Goal: Task Accomplishment & Management: Use online tool/utility

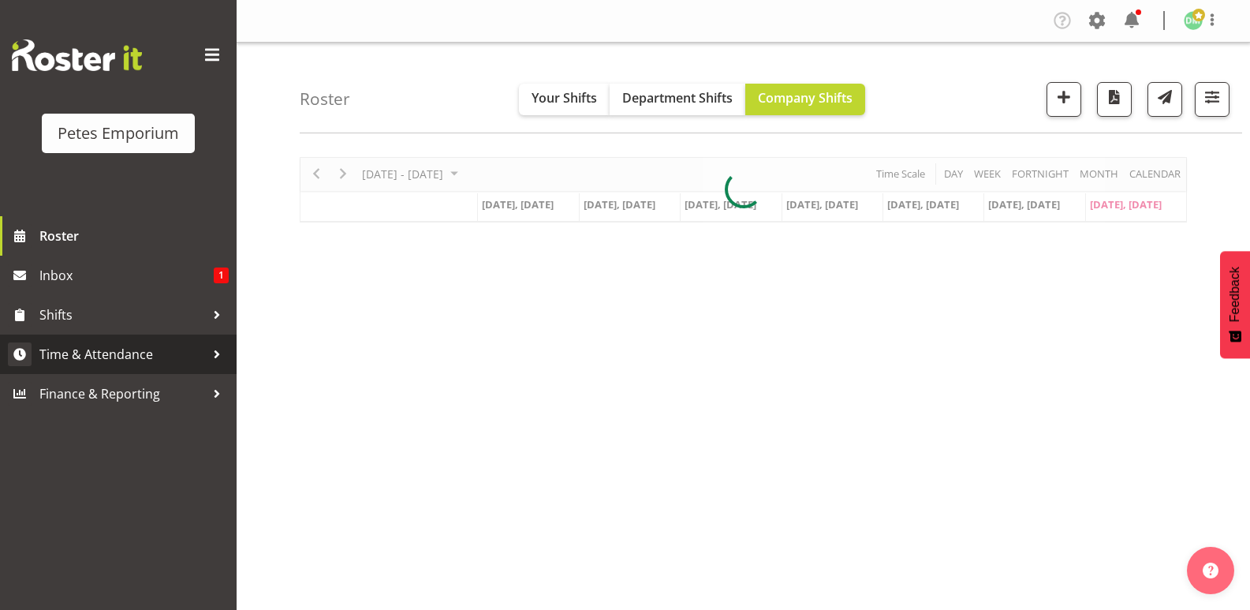
click at [144, 347] on span "Time & Attendance" at bounding box center [122, 354] width 166 height 24
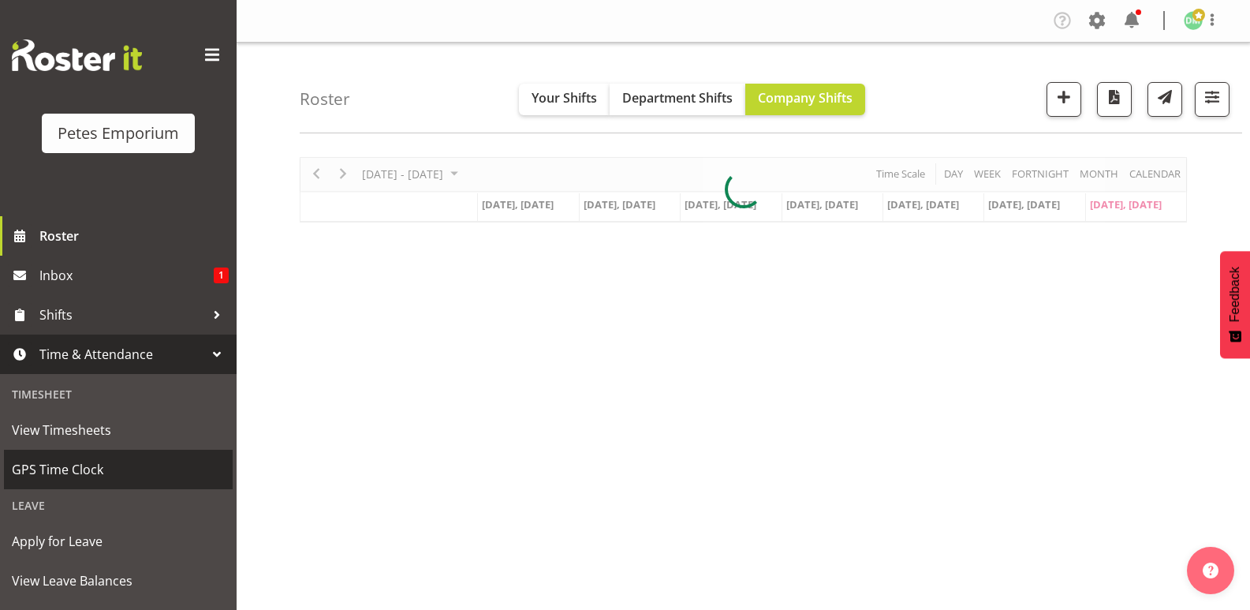
click at [92, 464] on span "GPS Time Clock" at bounding box center [118, 469] width 213 height 24
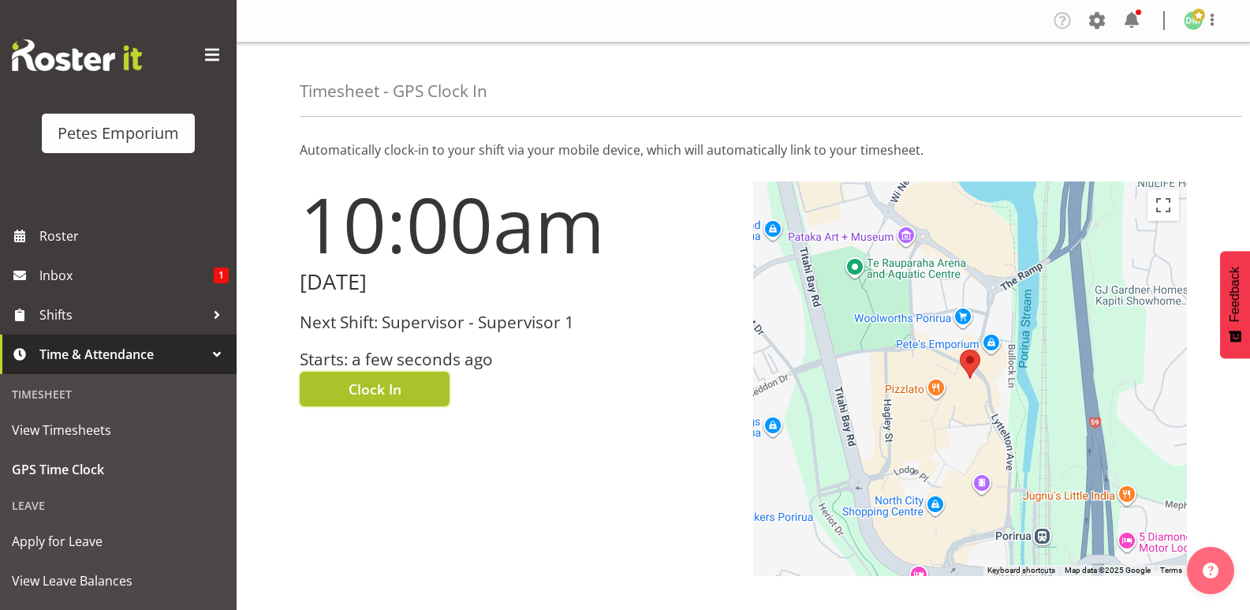
click at [393, 383] on span "Clock In" at bounding box center [375, 388] width 53 height 21
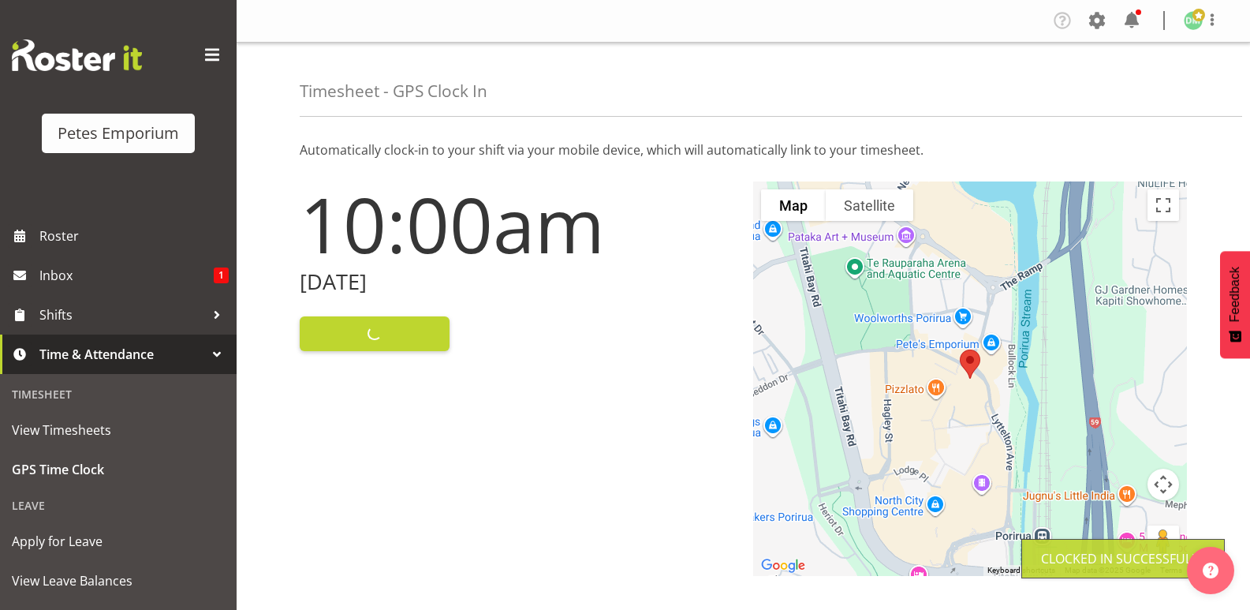
click at [1193, 26] on img at bounding box center [1193, 20] width 19 height 19
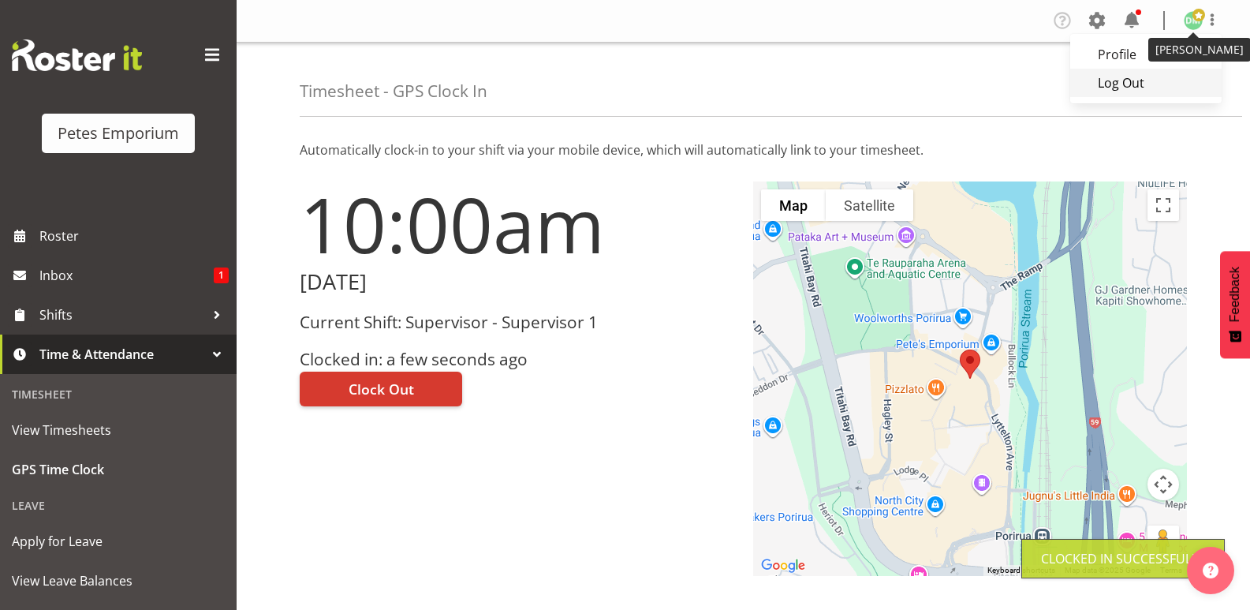
click at [1133, 87] on link "Log Out" at bounding box center [1145, 83] width 151 height 28
